Goal: Check status: Check status

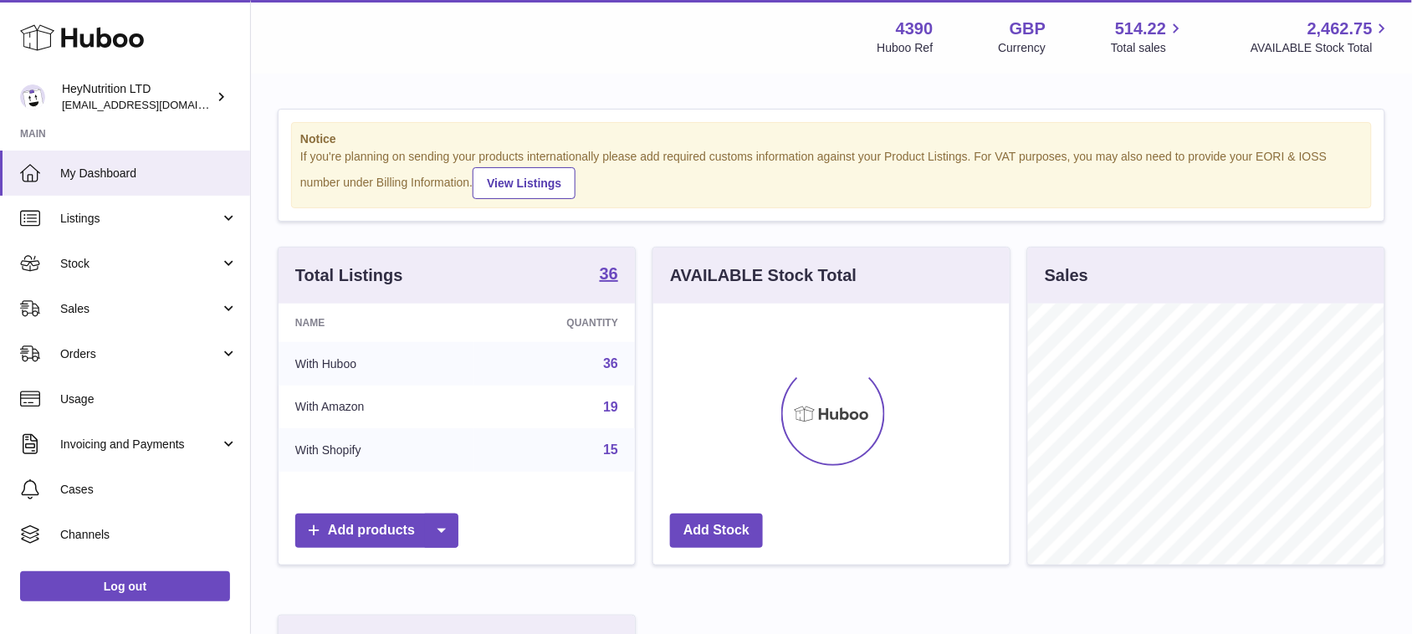
scroll to position [260, 356]
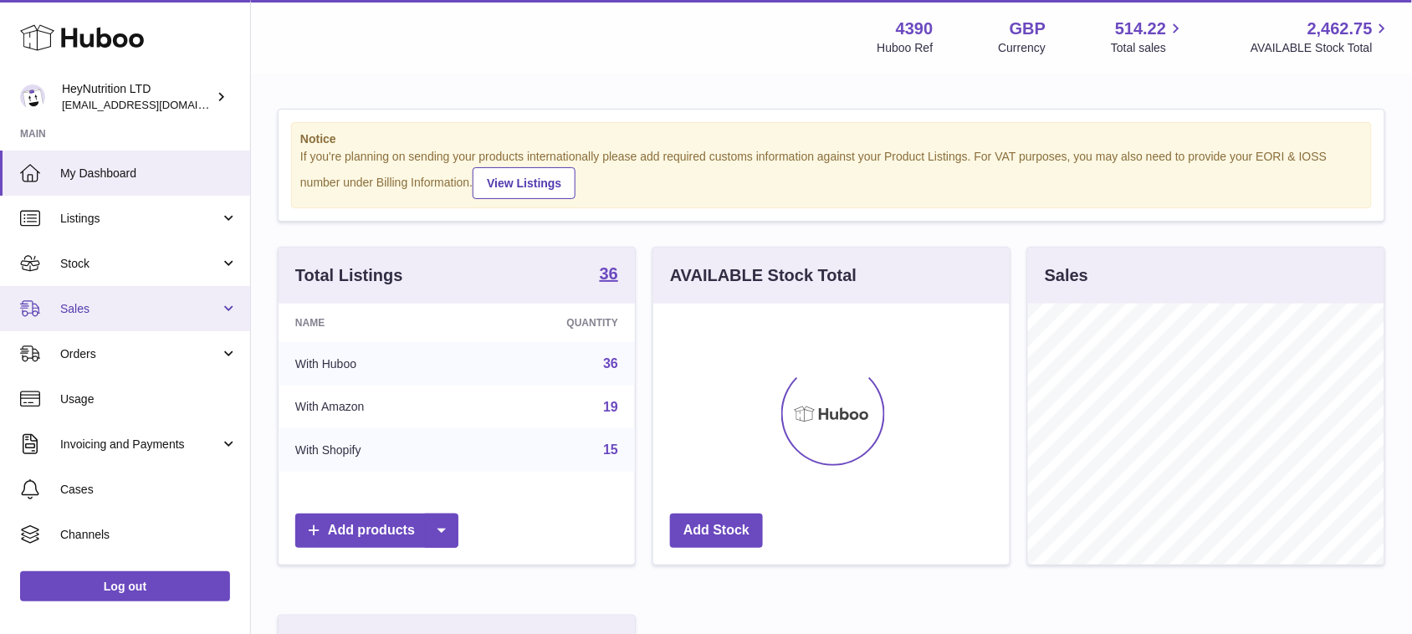
click at [82, 314] on span "Sales" at bounding box center [140, 309] width 160 height 16
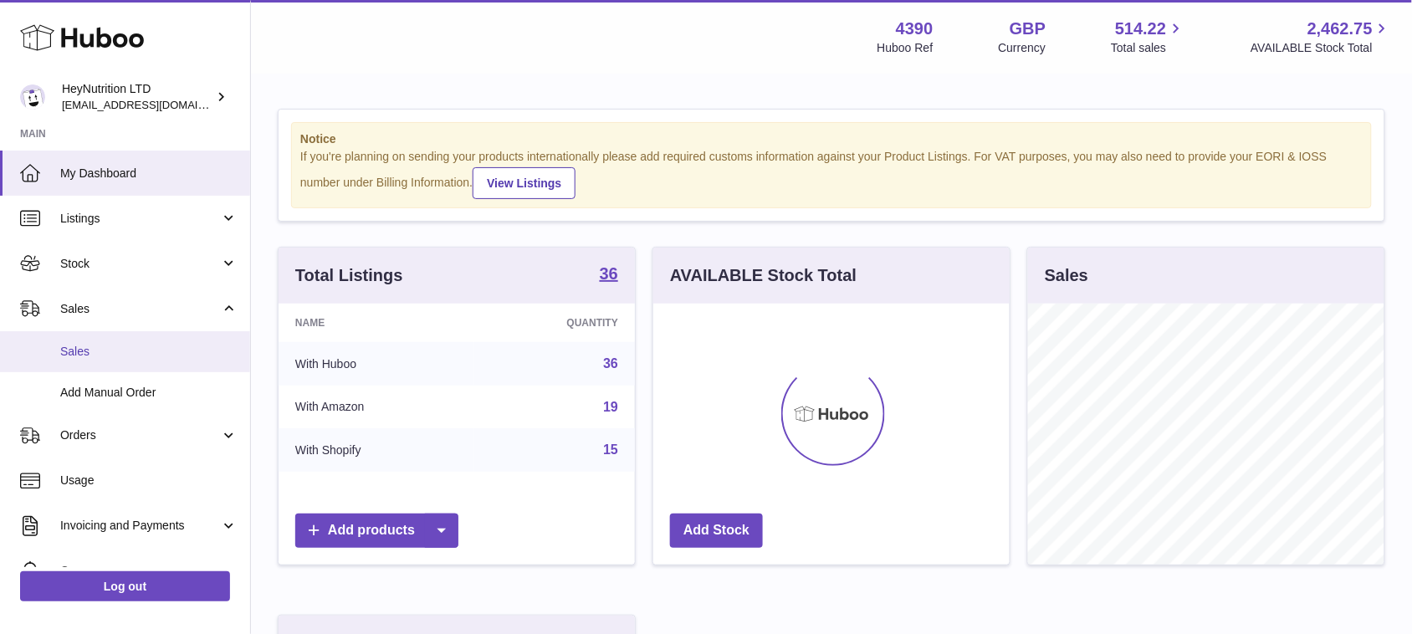
click at [84, 353] on span "Sales" at bounding box center [148, 352] width 177 height 16
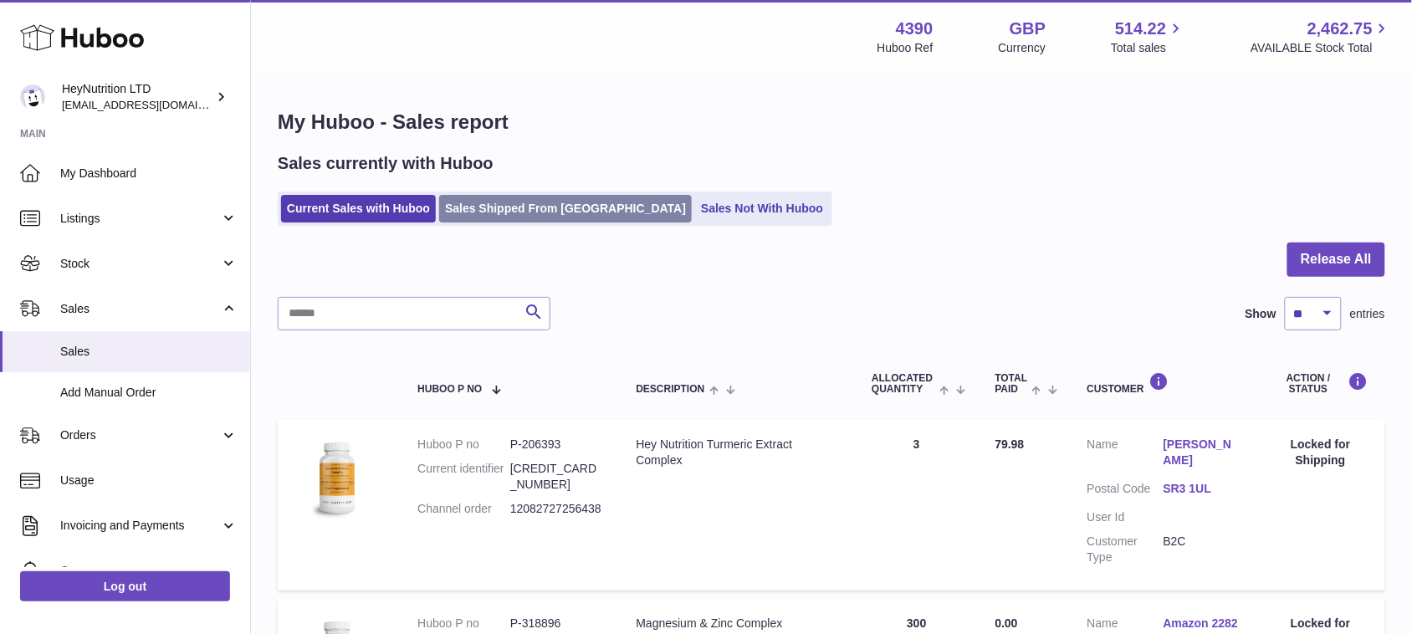
click at [504, 206] on link "Sales Shipped From [GEOGRAPHIC_DATA]" at bounding box center [565, 209] width 253 height 28
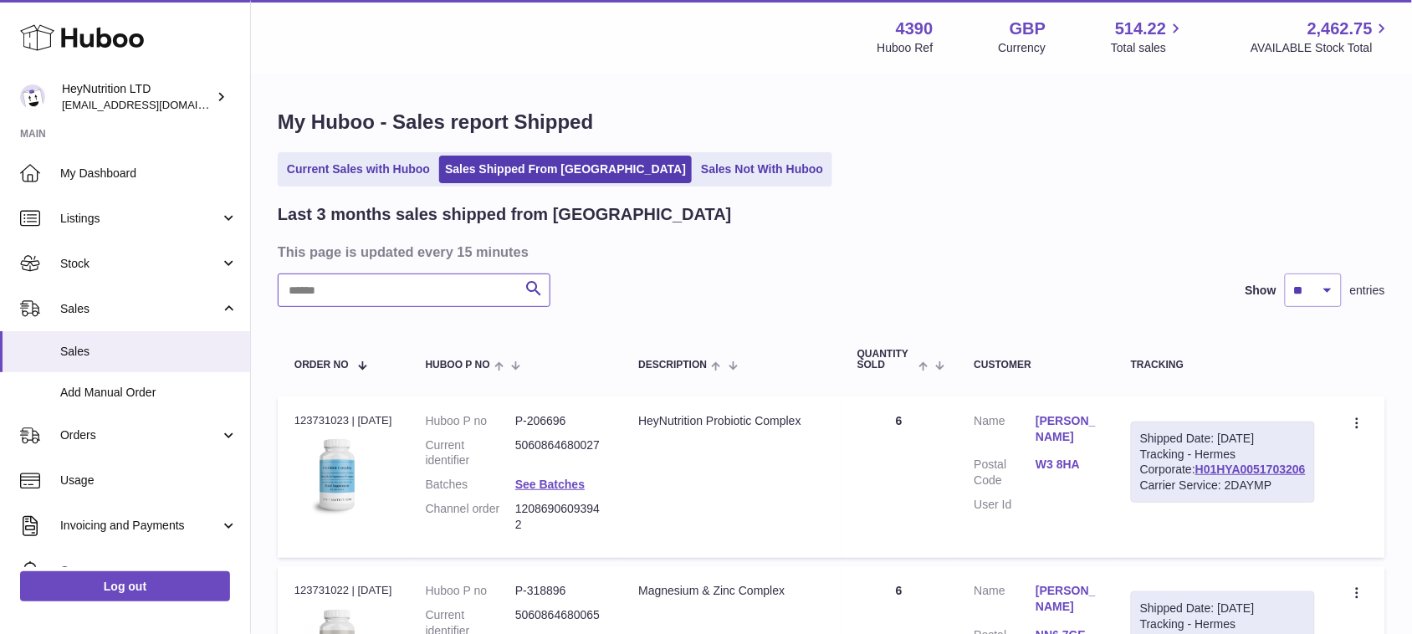
click at [366, 289] on input "text" at bounding box center [414, 290] width 273 height 33
paste input "**********"
type input "**********"
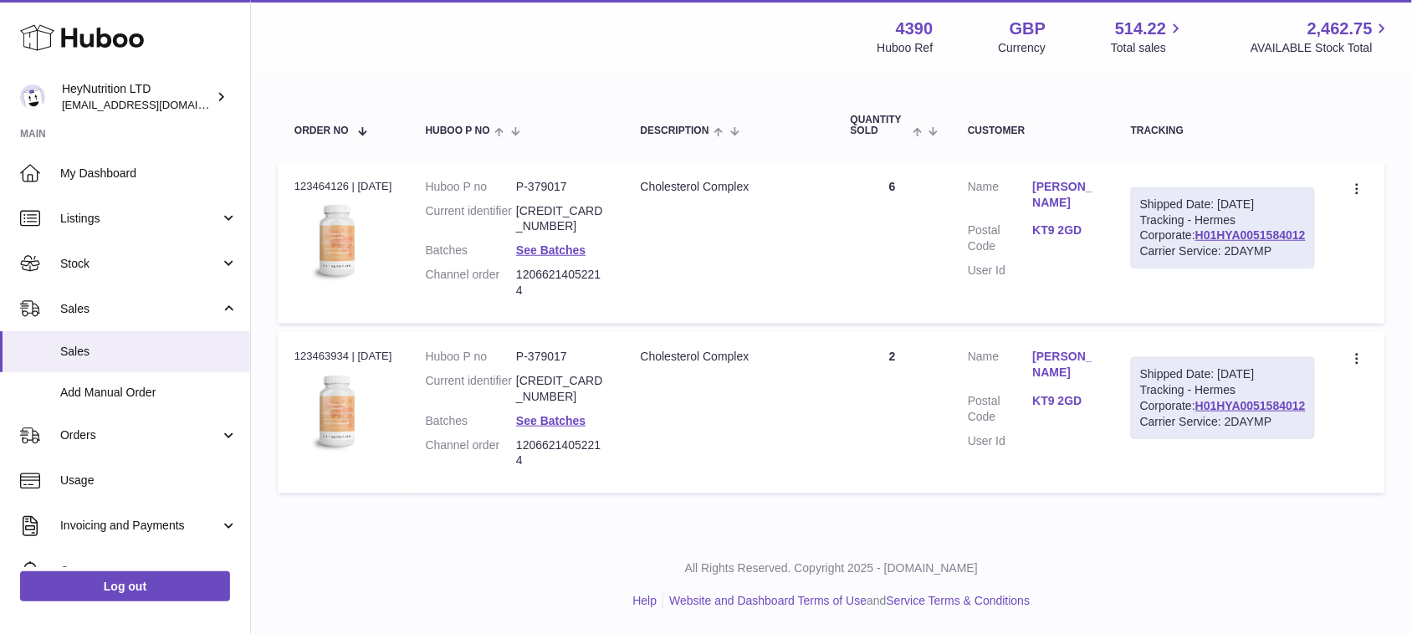
scroll to position [269, 0]
drag, startPoint x: 1315, startPoint y: 228, endPoint x: 1197, endPoint y: 237, distance: 118.3
click at [1197, 237] on div "Shipped Date: 25th Aug 2025 Tracking - Hermes Corporate: H01HYA0051584012 Carri…" at bounding box center [1223, 228] width 184 height 82
copy link "H01HYA0051584012"
